Goal: Task Accomplishment & Management: Manage account settings

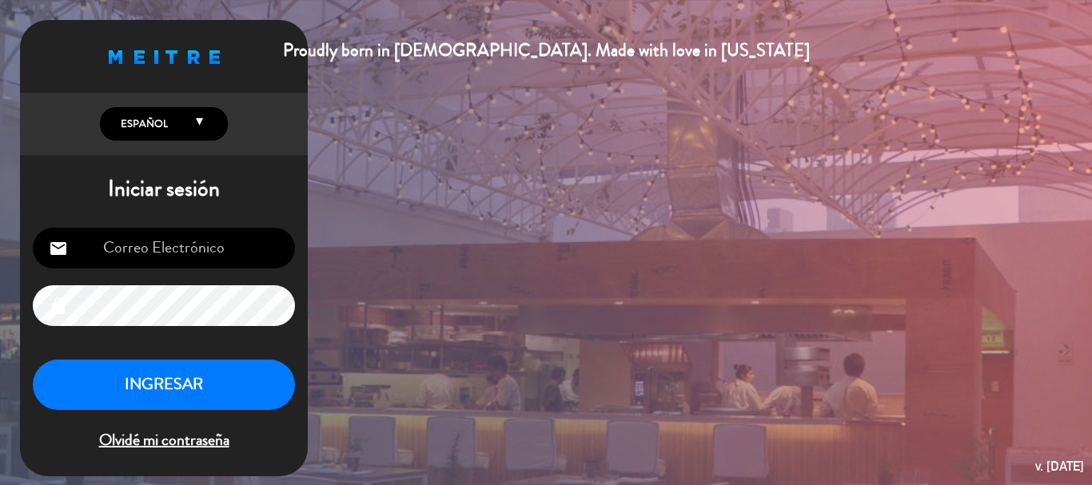
scroll to position [274, 0]
type input "[EMAIL_ADDRESS][DOMAIN_NAME]"
click at [189, 385] on button "INGRESAR" at bounding box center [164, 385] width 262 height 50
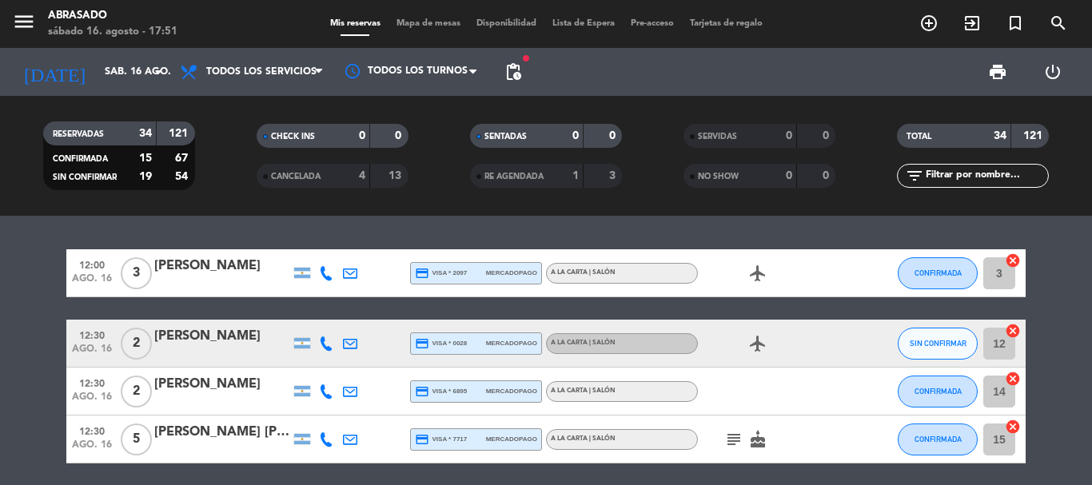
click at [15, 24] on icon "menu" at bounding box center [24, 22] width 24 height 24
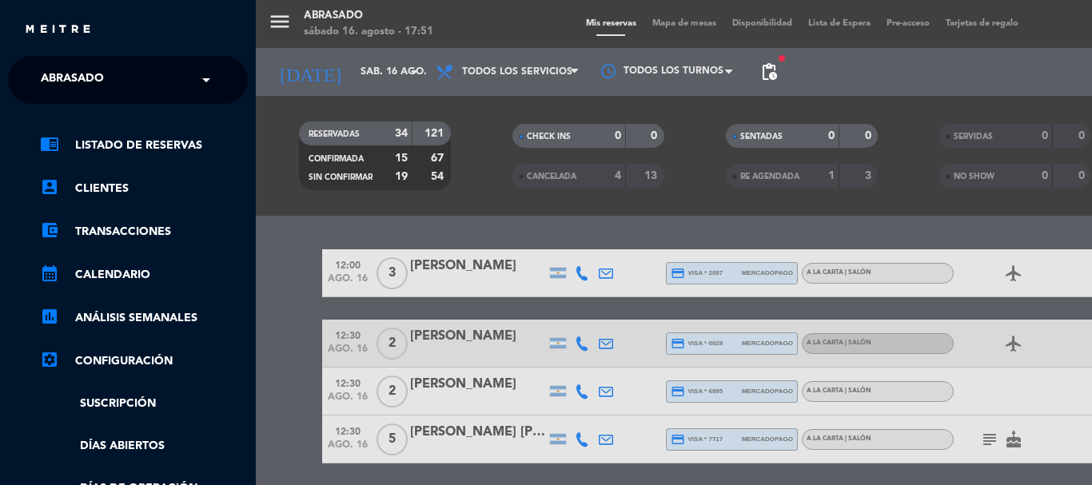
click at [84, 59] on ng-select "× Abrasado ×" at bounding box center [128, 80] width 240 height 48
click at [84, 75] on span "Abrasado" at bounding box center [72, 80] width 63 height 34
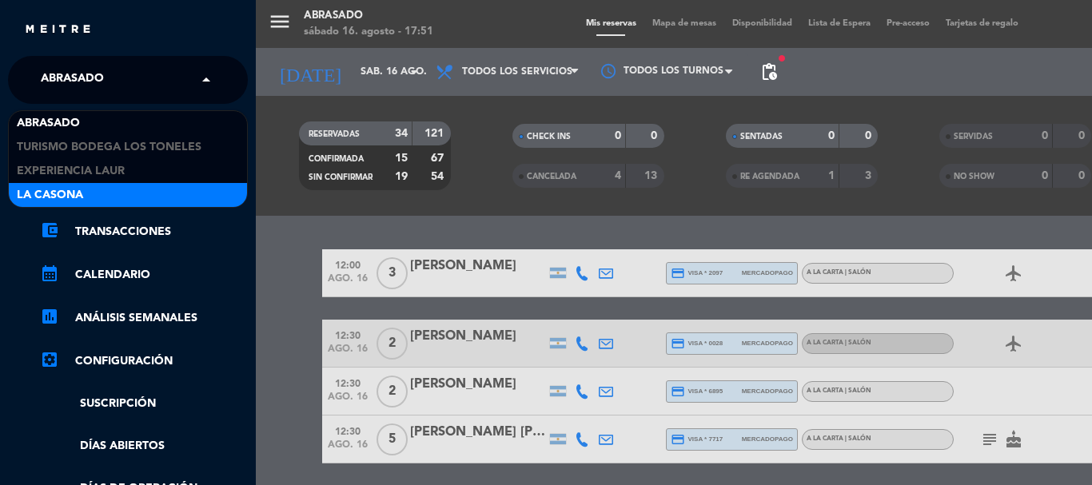
click at [72, 191] on span "La Casona" at bounding box center [50, 195] width 66 height 18
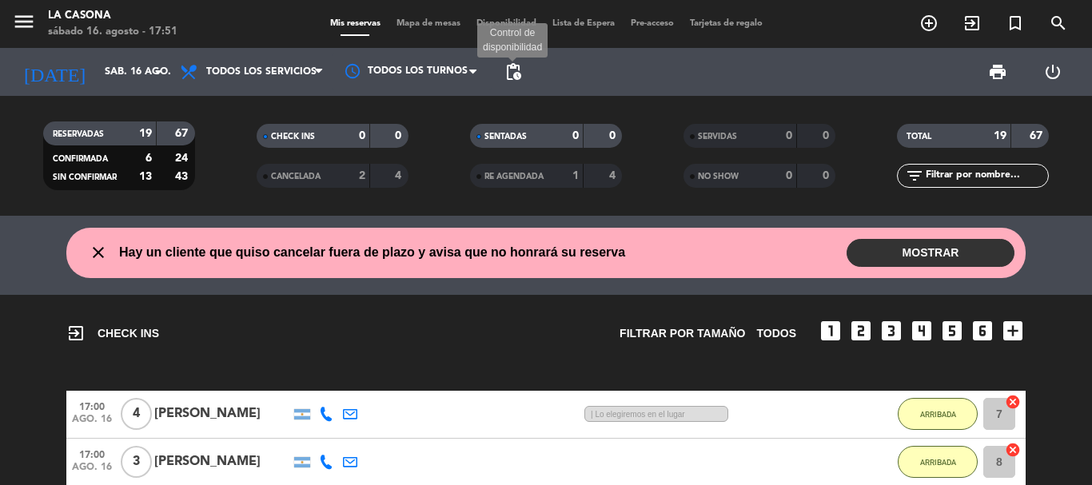
click at [509, 67] on span "pending_actions" at bounding box center [512, 71] width 19 height 19
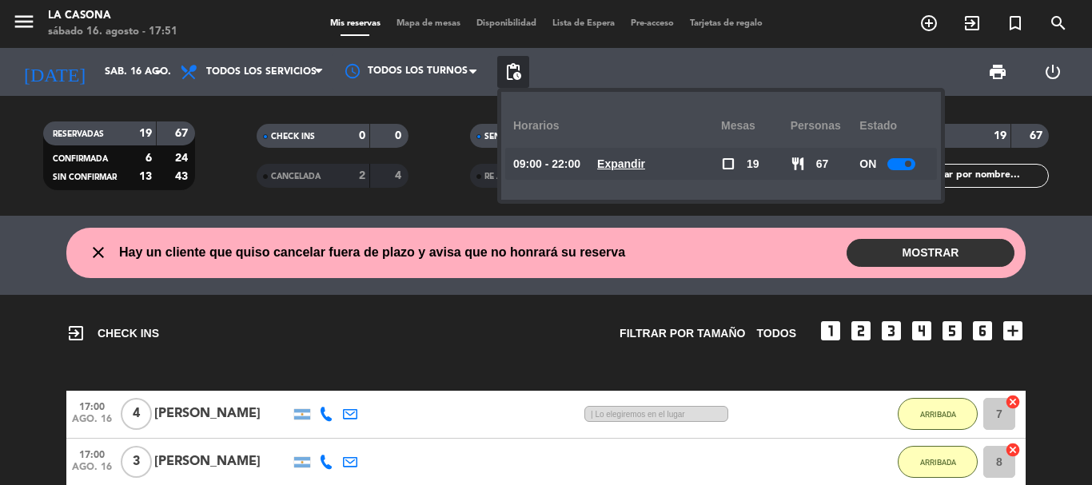
click at [614, 71] on div "print power_settings_new" at bounding box center [804, 72] width 551 height 48
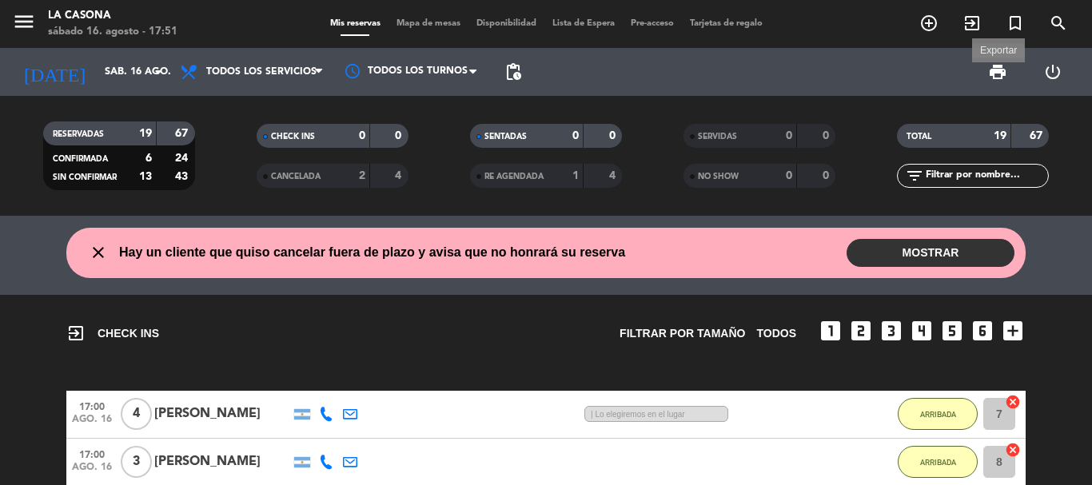
click at [992, 70] on span "print" at bounding box center [997, 71] width 19 height 19
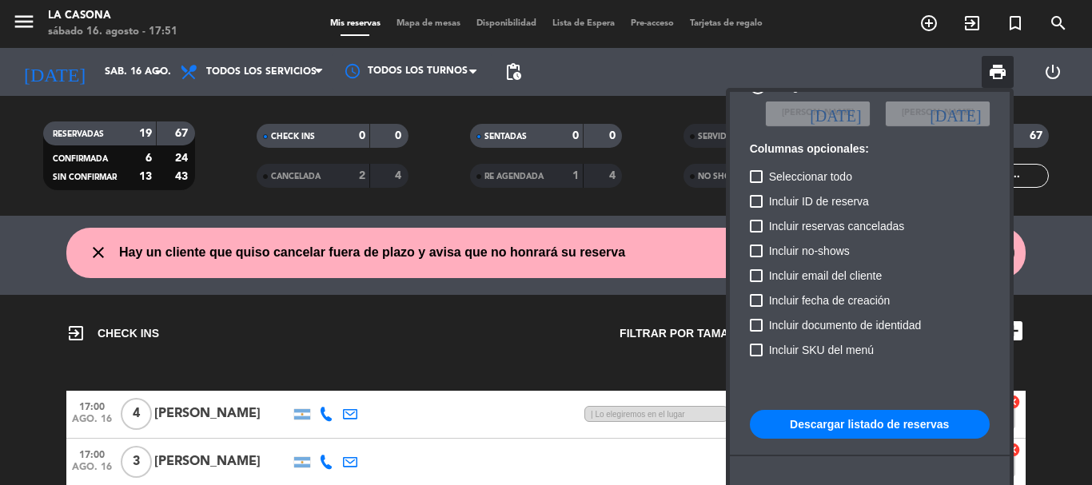
scroll to position [97, 0]
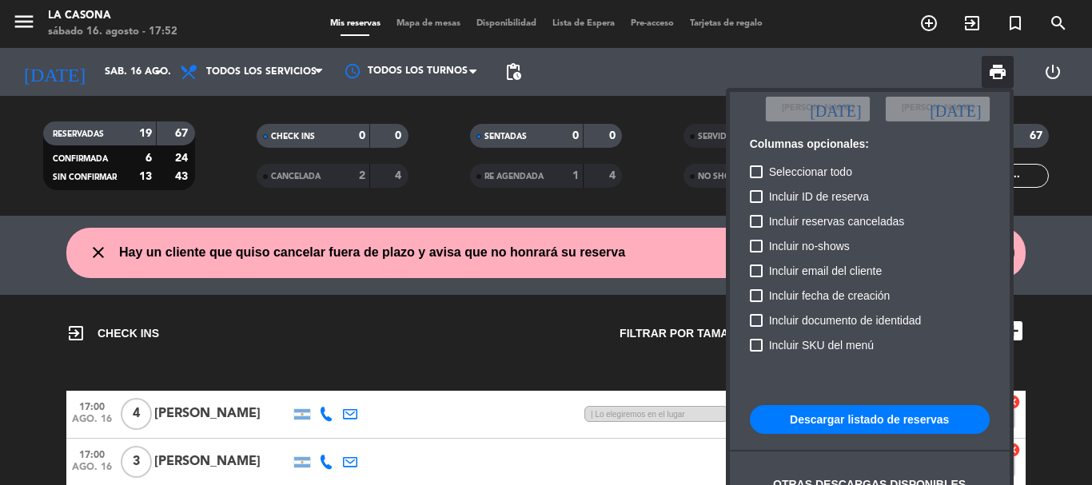
click at [845, 408] on button "Descargar listado de reservas" at bounding box center [870, 419] width 240 height 29
click at [91, 66] on div at bounding box center [546, 242] width 1092 height 485
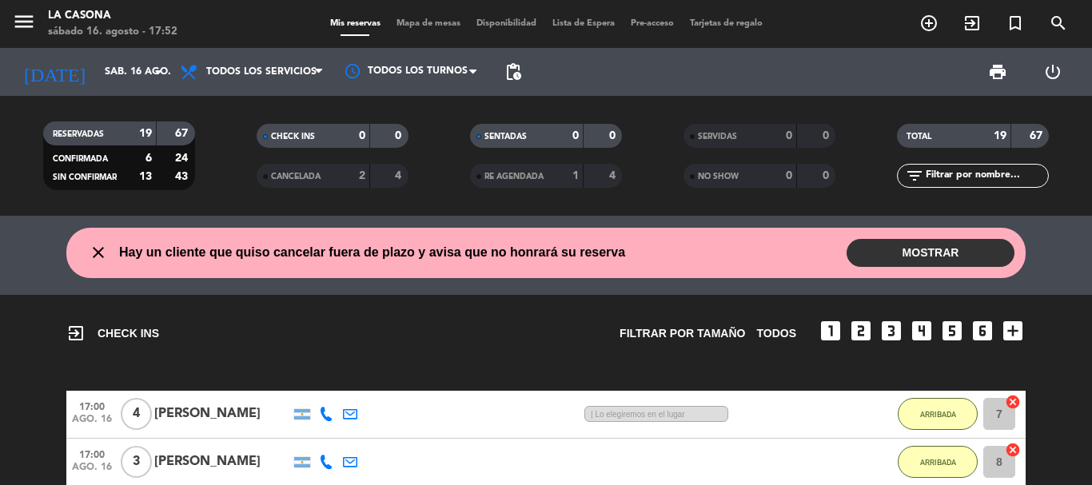
type textarea "16"
click at [97, 66] on input "sáb. 16 ago." at bounding box center [164, 71] width 135 height 27
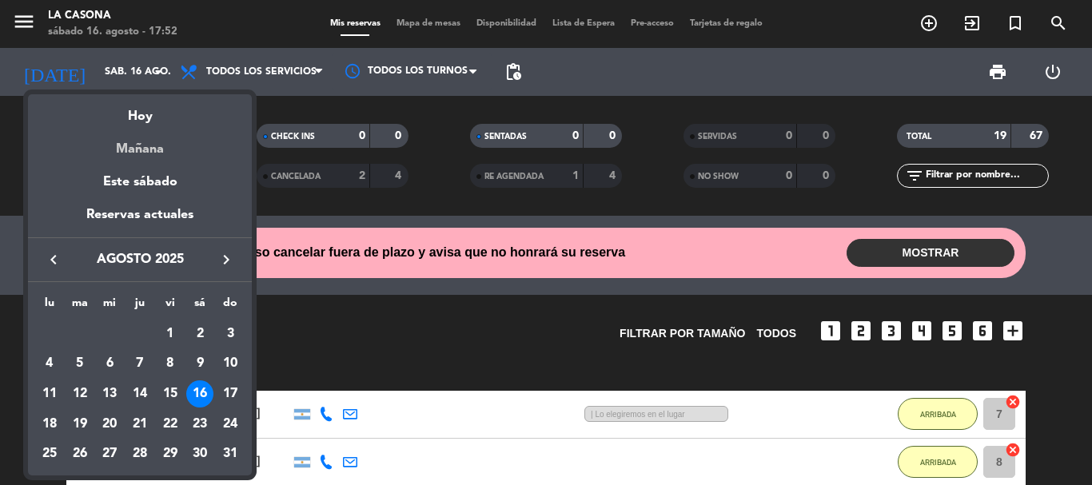
click at [165, 155] on div "Mañana" at bounding box center [140, 143] width 224 height 33
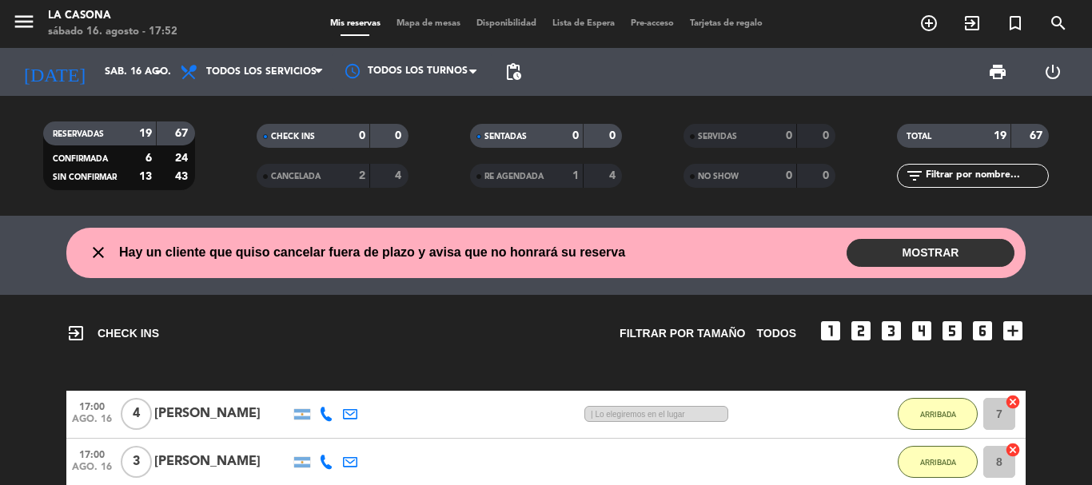
type input "dom. 17 ago."
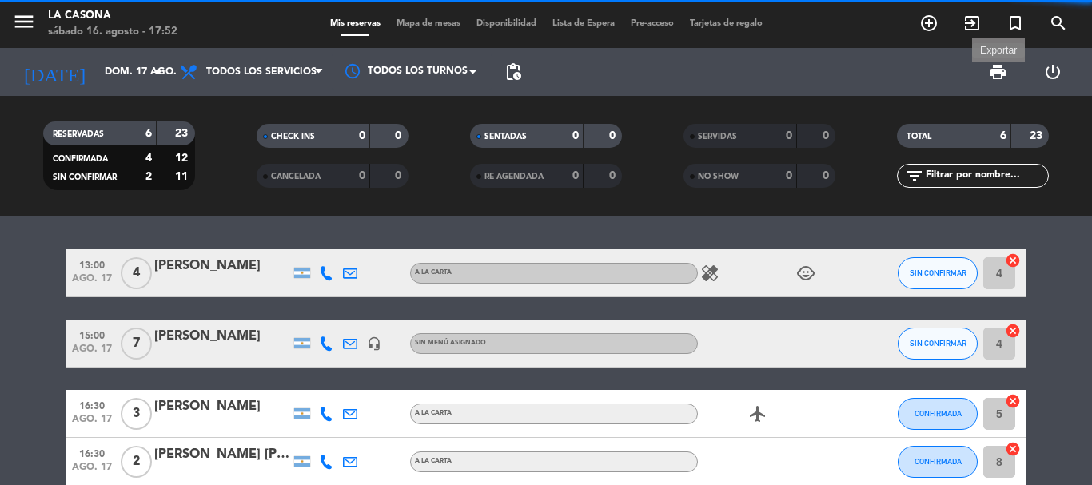
click at [1000, 78] on span "print" at bounding box center [997, 71] width 19 height 19
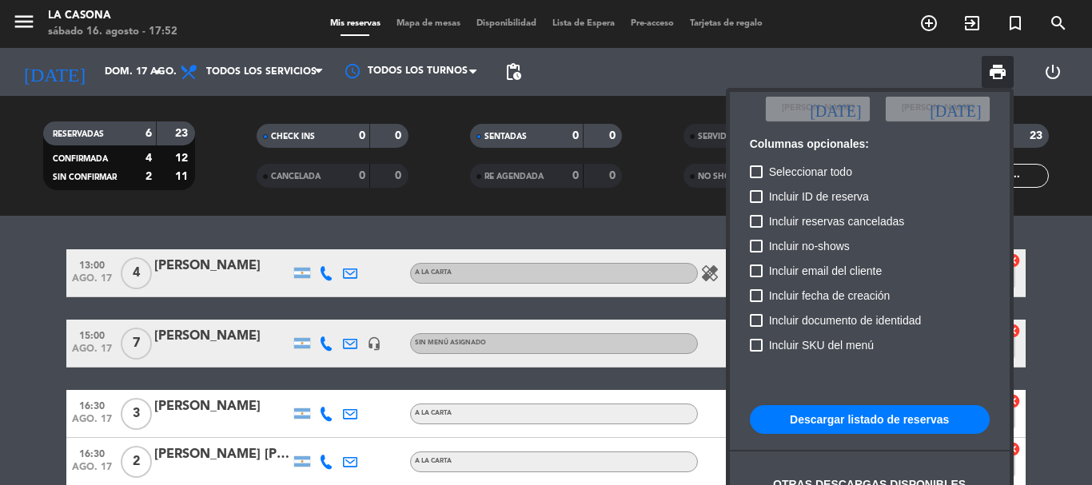
click at [861, 416] on button "Descargar listado de reservas" at bounding box center [870, 419] width 240 height 29
click at [694, 188] on div at bounding box center [546, 242] width 1092 height 485
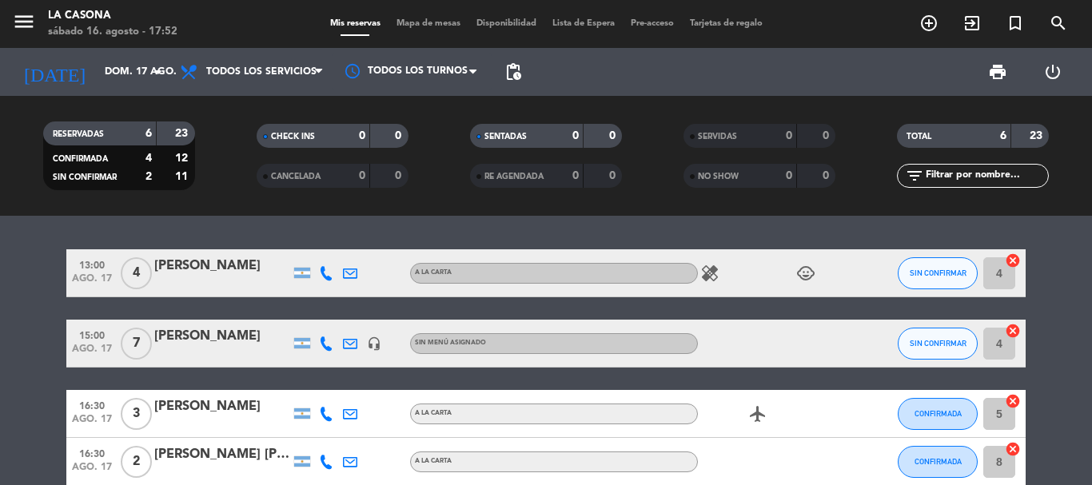
click at [324, 341] on icon at bounding box center [326, 343] width 14 height 14
click at [303, 326] on div "[PHONE_NUMBER] Copiar content_paste |" at bounding box center [331, 308] width 121 height 45
click at [308, 312] on span "Copiar" at bounding box center [311, 316] width 34 height 17
click at [216, 334] on div "[PERSON_NAME]" at bounding box center [222, 336] width 136 height 21
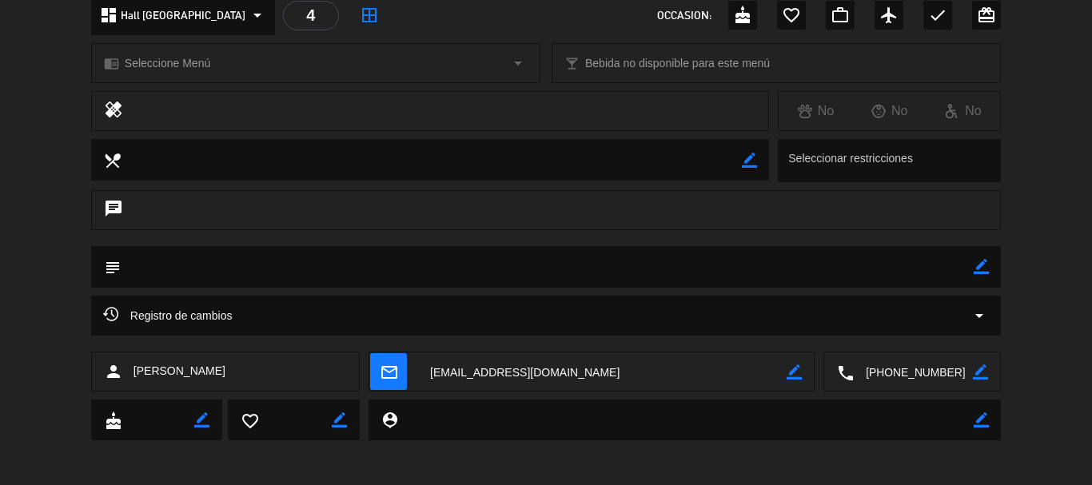
scroll to position [200, 0]
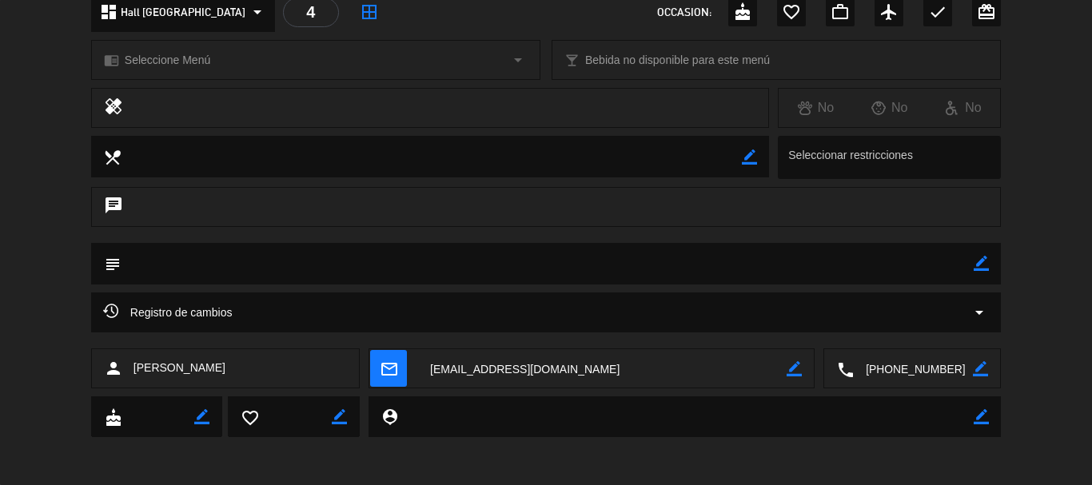
click at [978, 260] on icon "border_color" at bounding box center [980, 263] width 15 height 15
click at [946, 268] on textarea at bounding box center [547, 263] width 853 height 41
type textarea "seña de $70.000"
click at [984, 259] on icon at bounding box center [980, 263] width 15 height 15
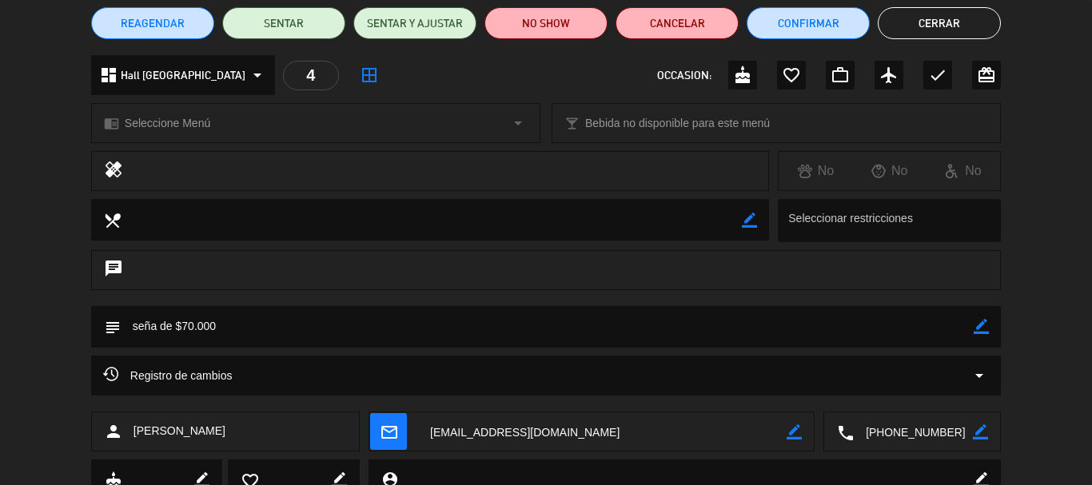
scroll to position [40, 0]
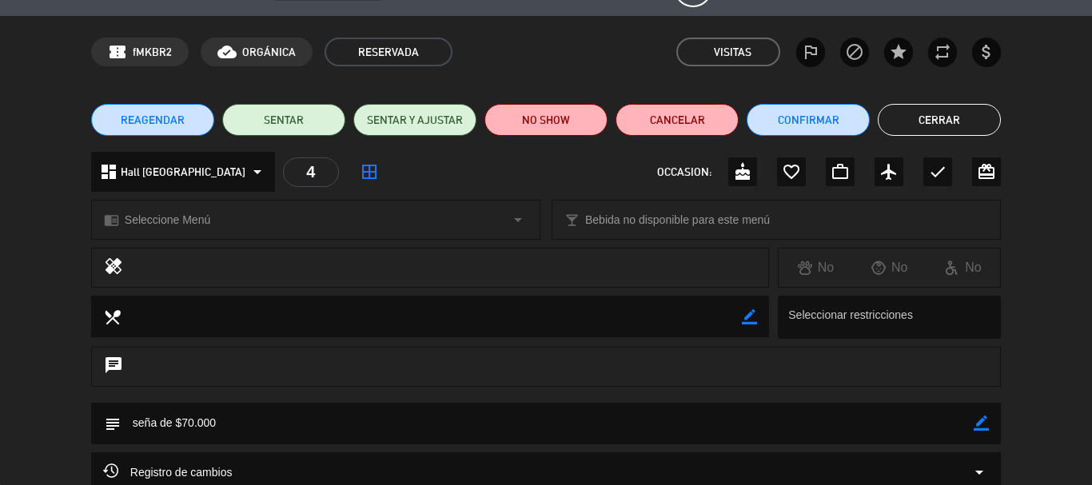
click at [936, 132] on button "Cerrar" at bounding box center [938, 120] width 123 height 32
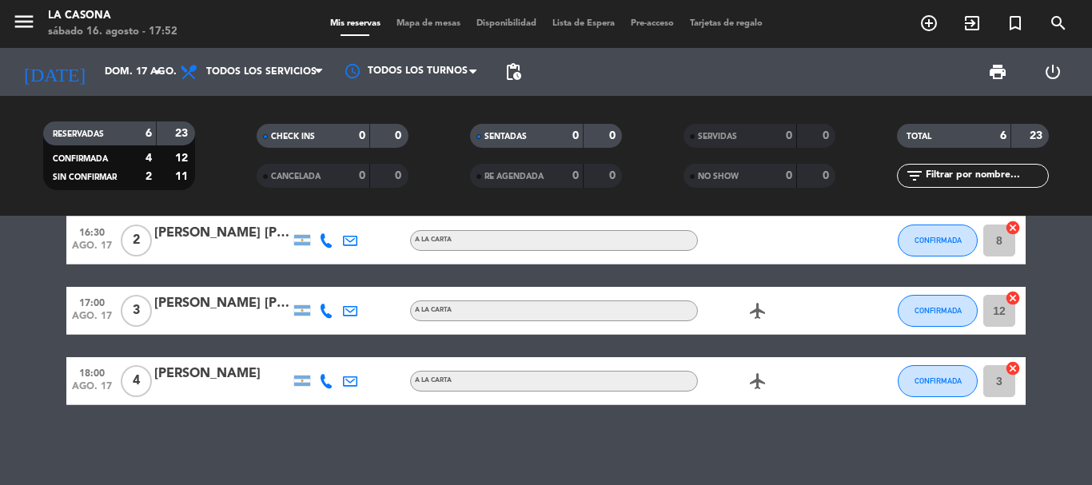
scroll to position [0, 0]
